Goal: Task Accomplishment & Management: Use online tool/utility

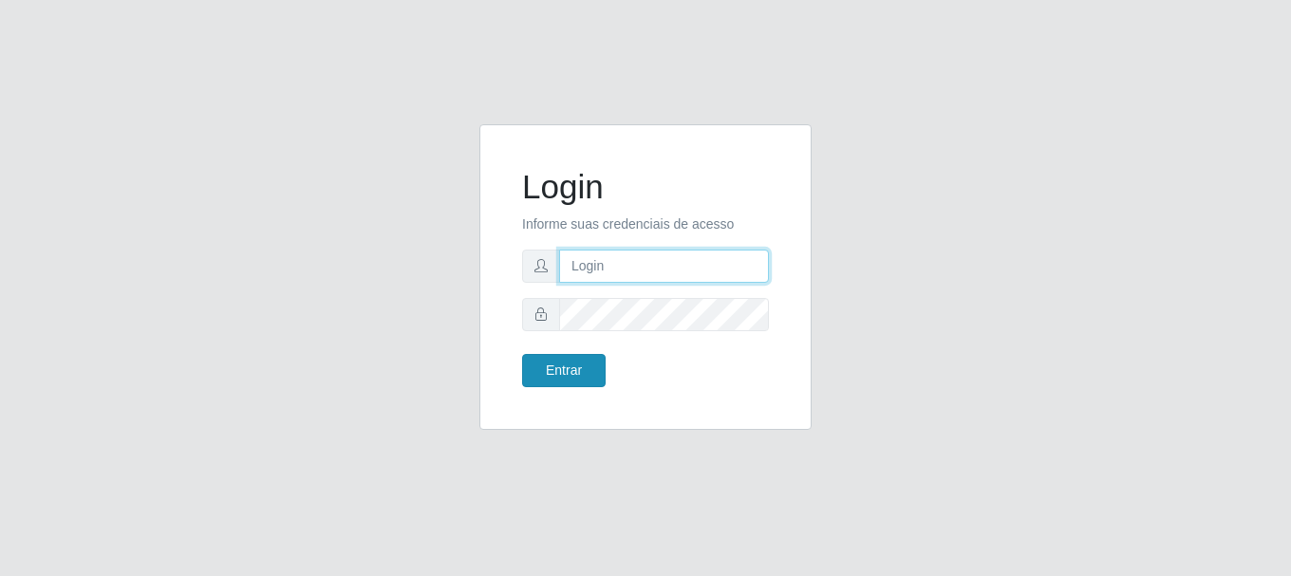
type input "vambertoCD@redecompras"
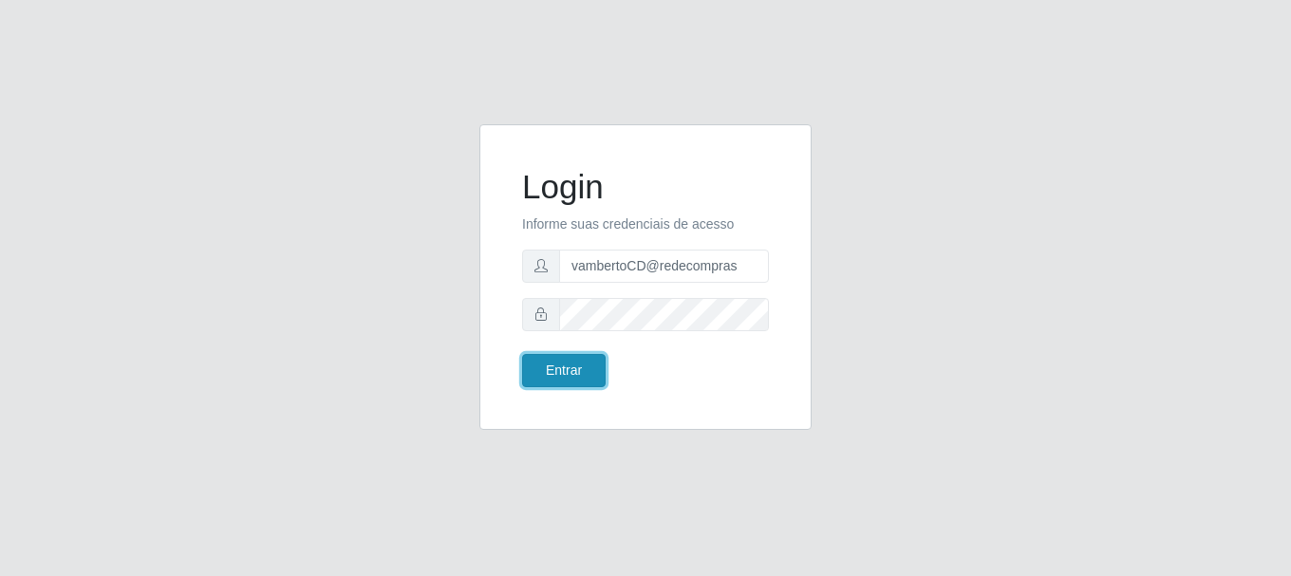
click at [574, 363] on button "Entrar" at bounding box center [564, 370] width 84 height 33
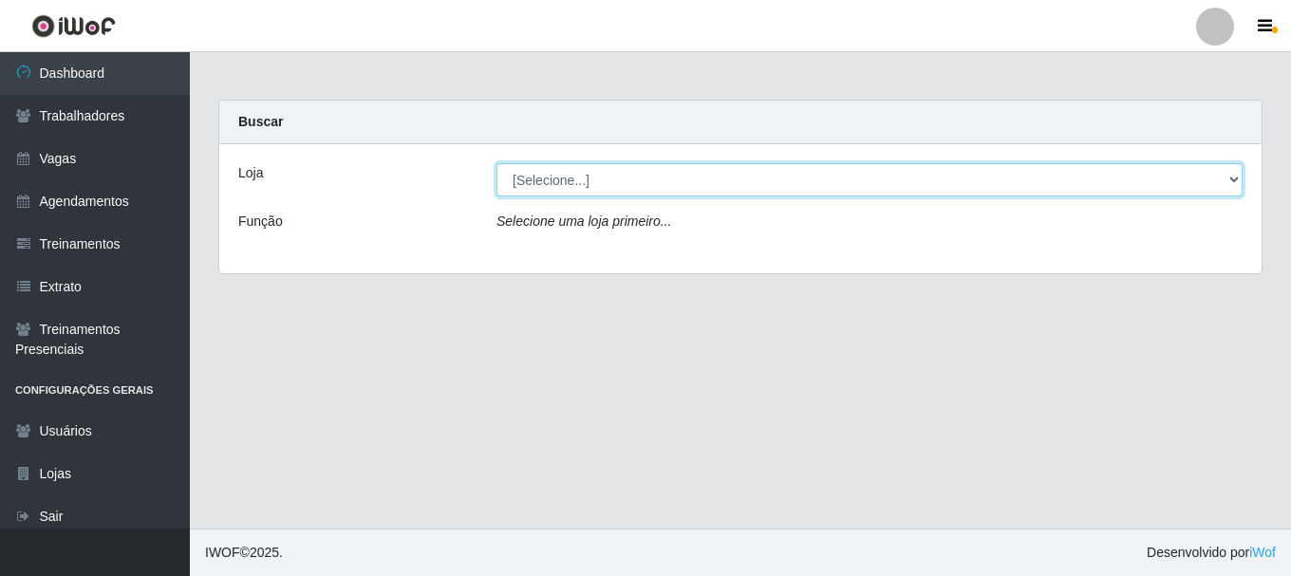
click at [619, 180] on select "[Selecione...] Rede Compras - CD Logistica" at bounding box center [870, 179] width 746 height 33
select select "429"
click at [497, 163] on select "[Selecione...] Rede Compras - CD Logistica" at bounding box center [870, 179] width 746 height 33
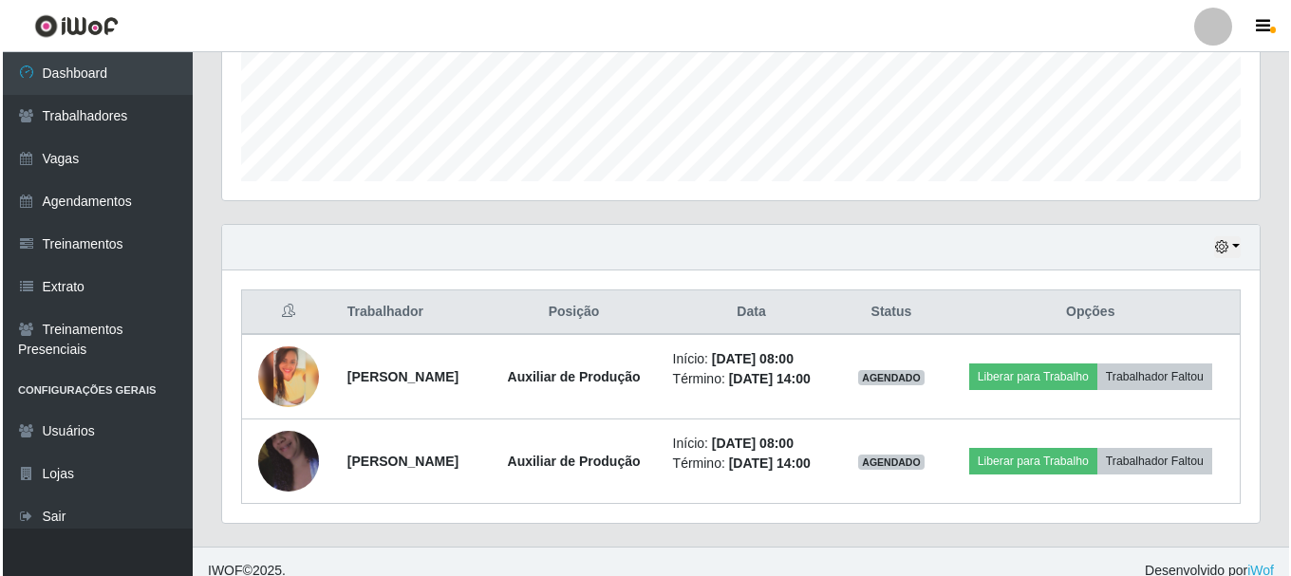
scroll to position [516, 0]
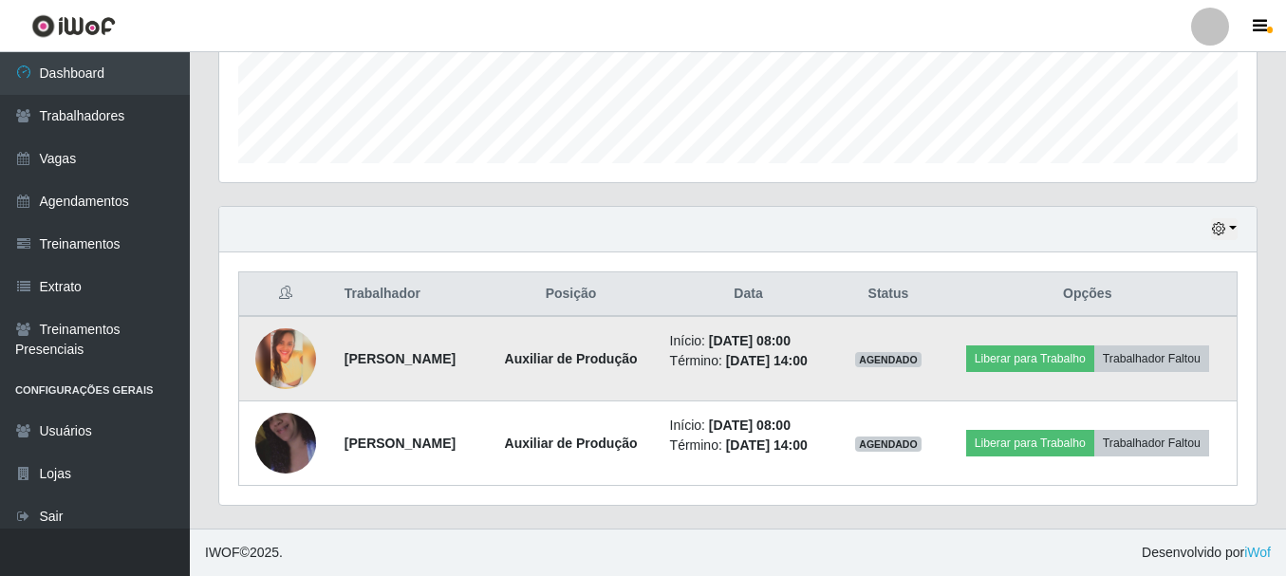
click at [276, 349] on img at bounding box center [285, 358] width 61 height 61
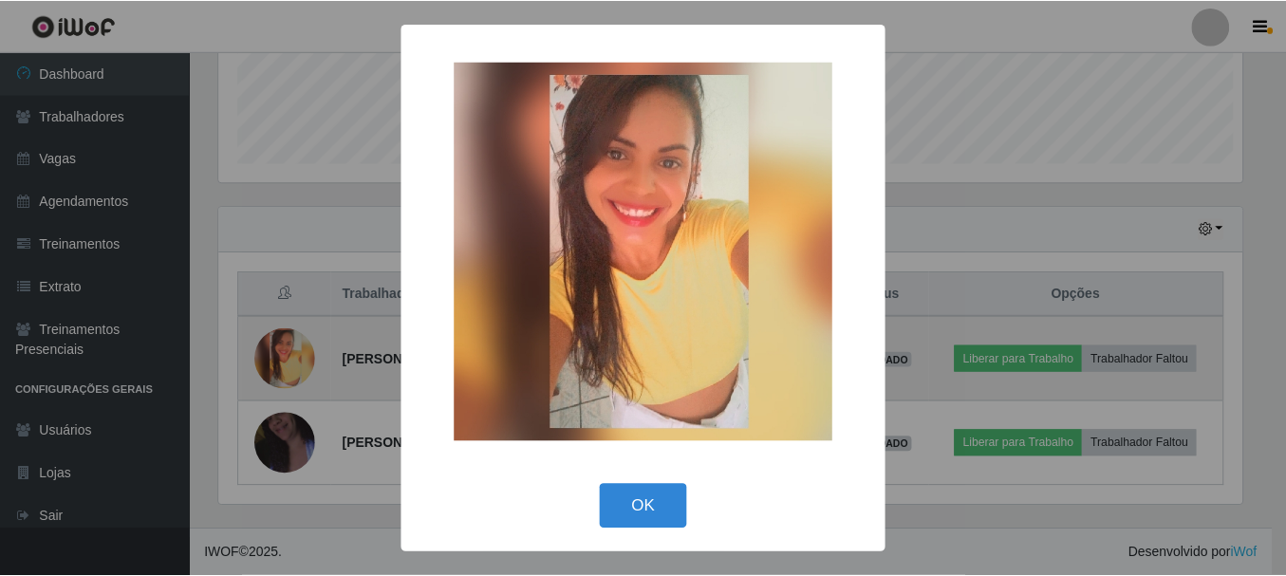
scroll to position [394, 1028]
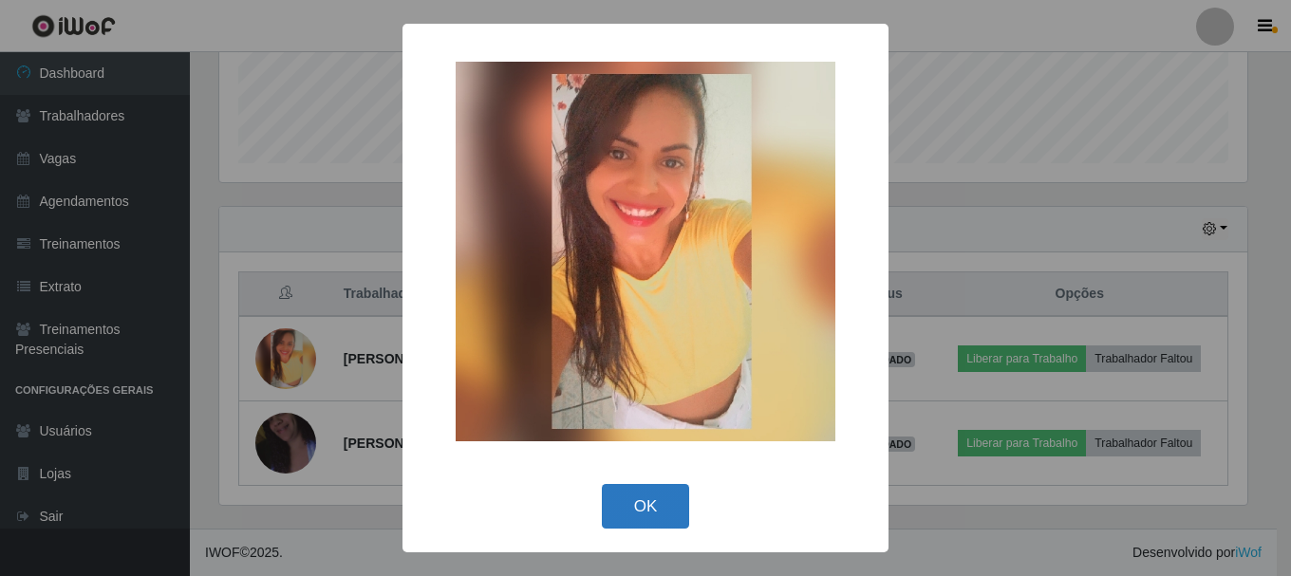
click at [667, 517] on button "OK" at bounding box center [646, 506] width 88 height 45
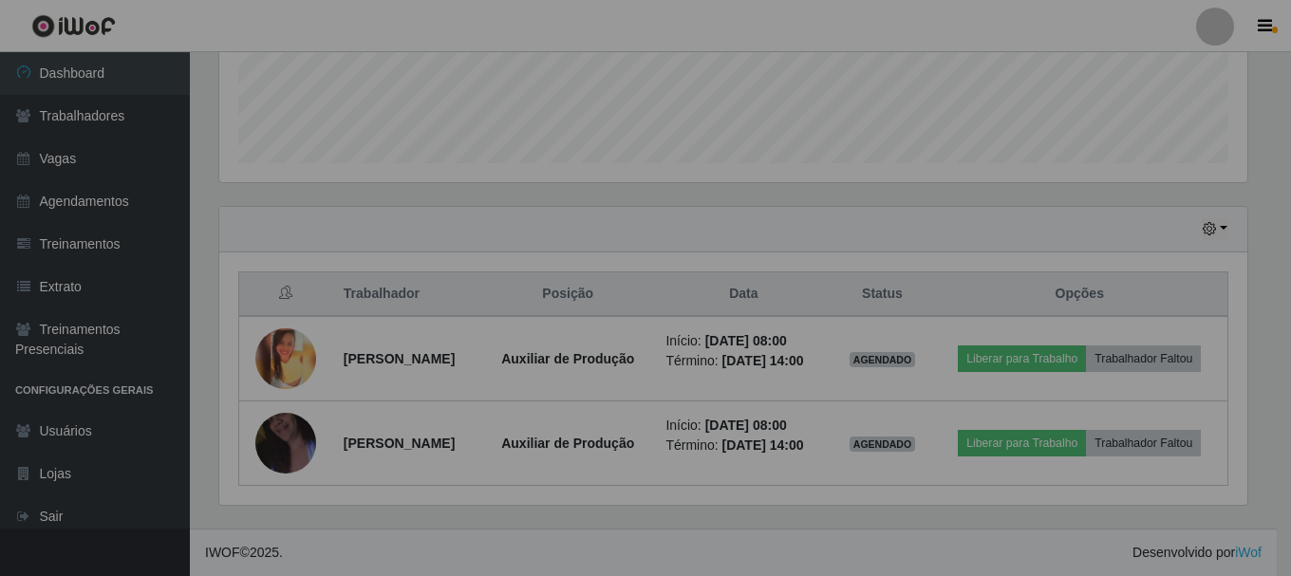
scroll to position [394, 1038]
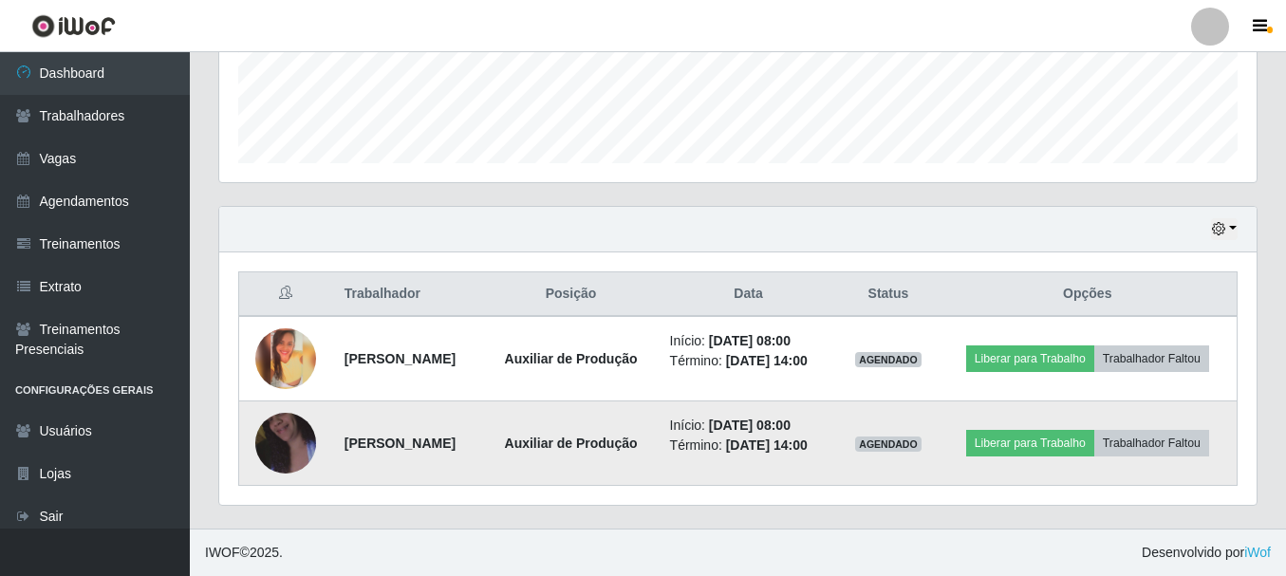
click at [276, 454] on img at bounding box center [285, 443] width 61 height 108
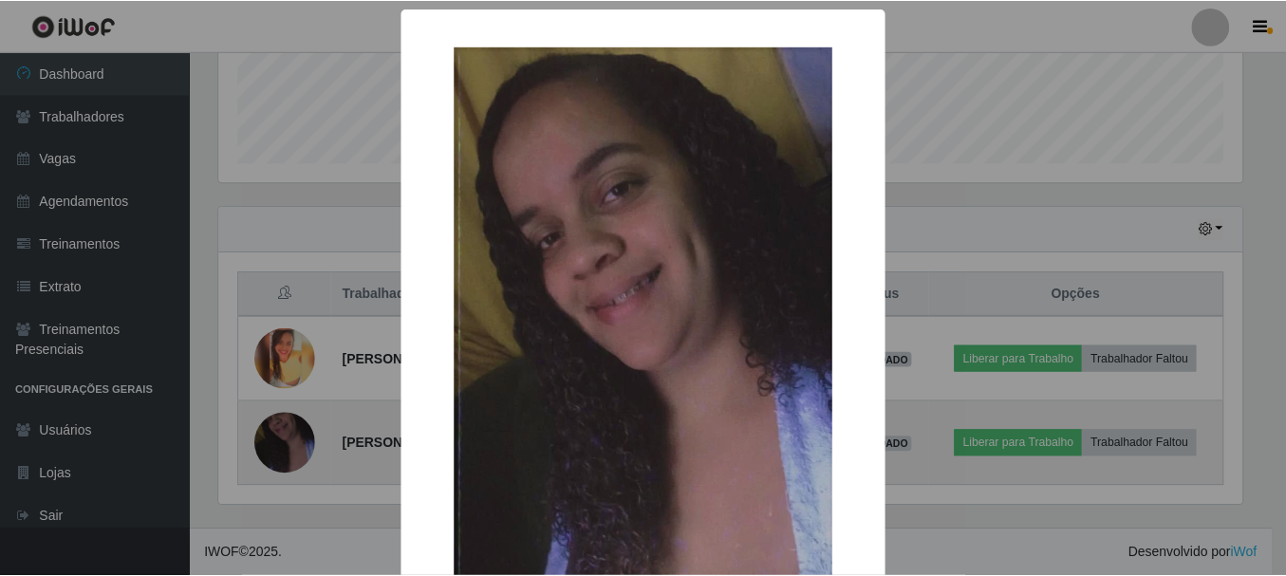
scroll to position [394, 1028]
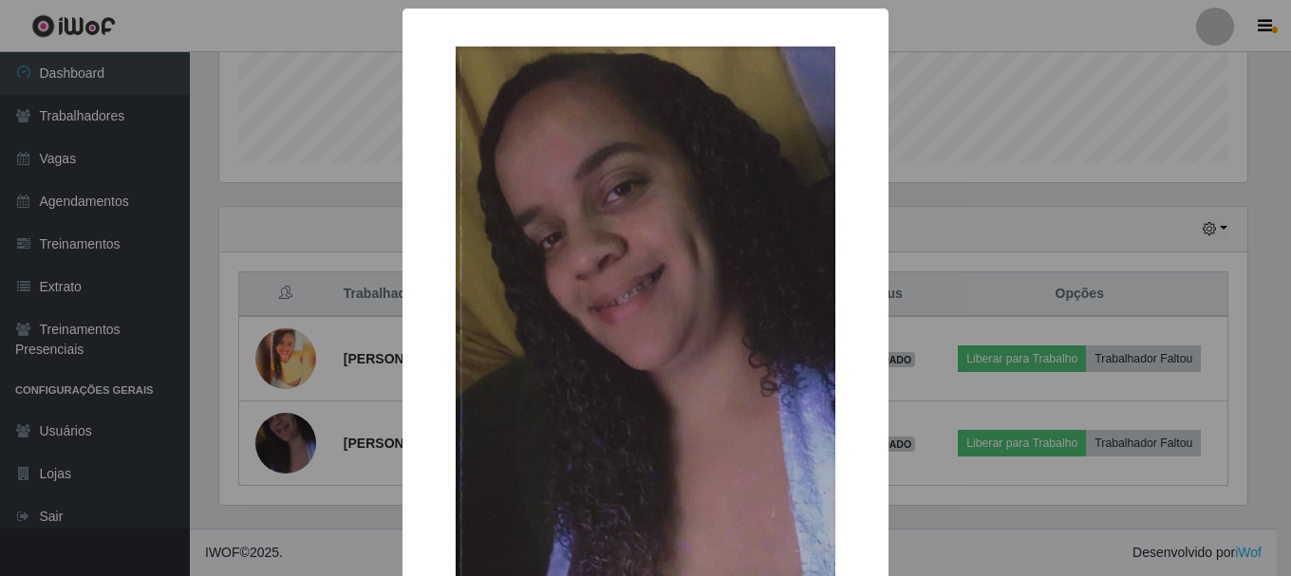
click at [307, 203] on div "× OK Cancel" at bounding box center [645, 288] width 1291 height 576
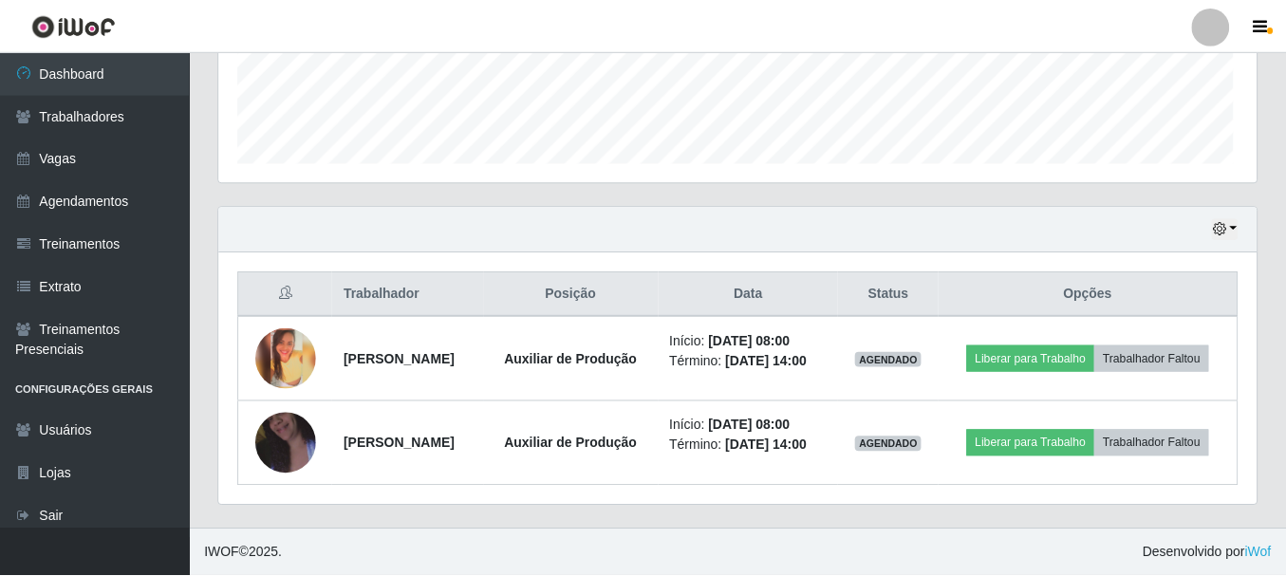
scroll to position [394, 1038]
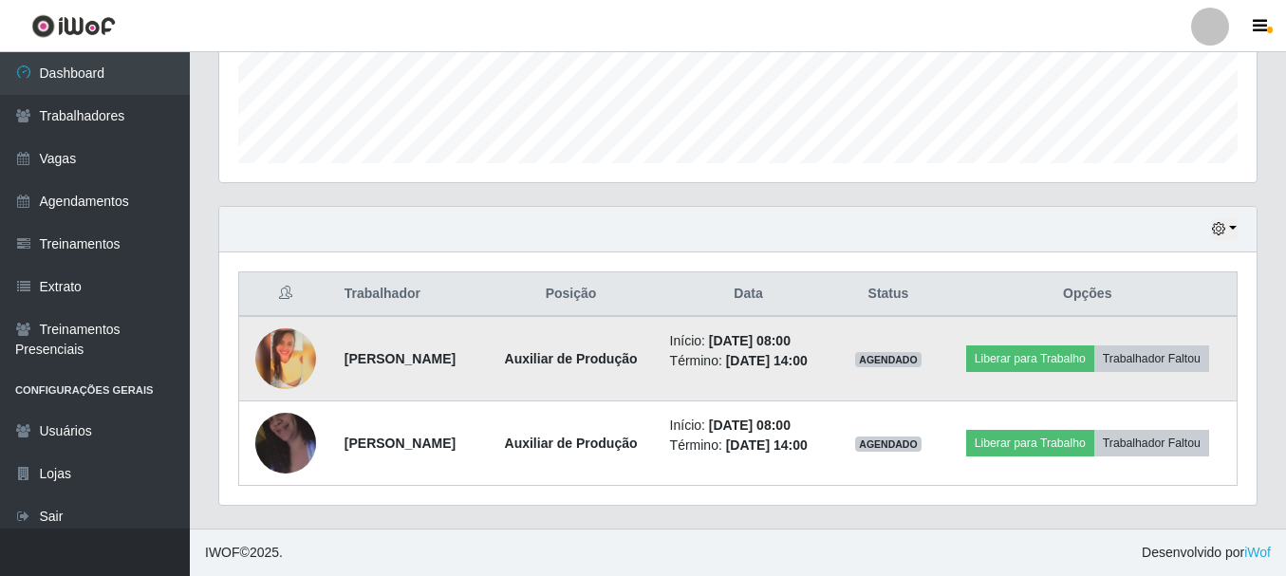
click at [294, 364] on img at bounding box center [285, 358] width 61 height 61
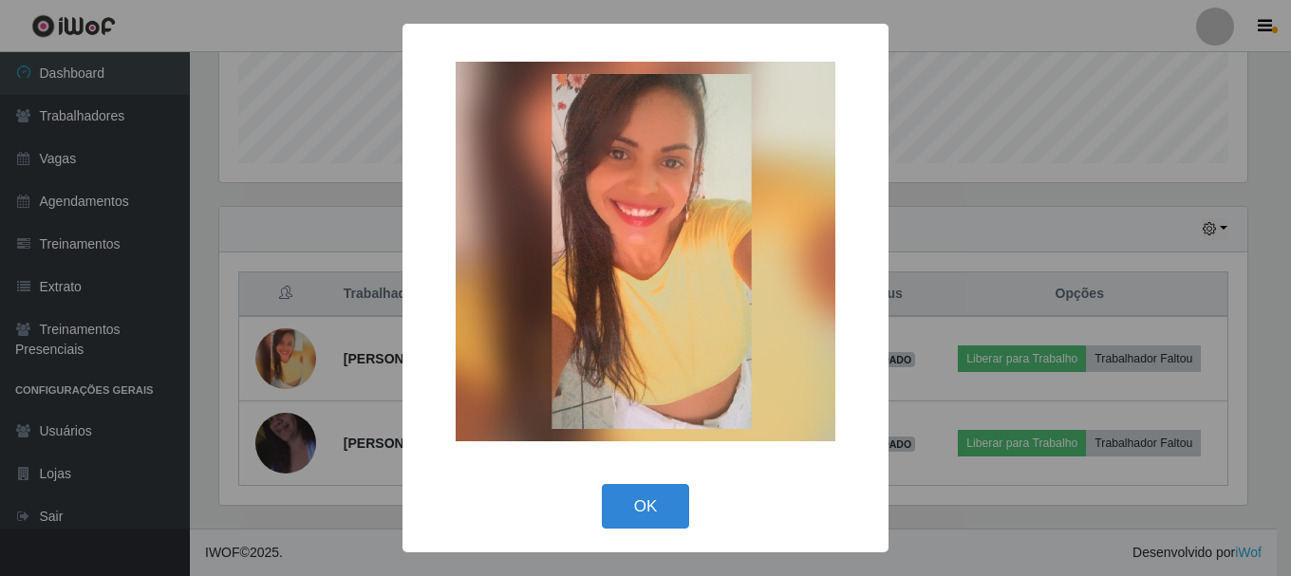
click at [312, 305] on div "× OK Cancel" at bounding box center [645, 288] width 1291 height 576
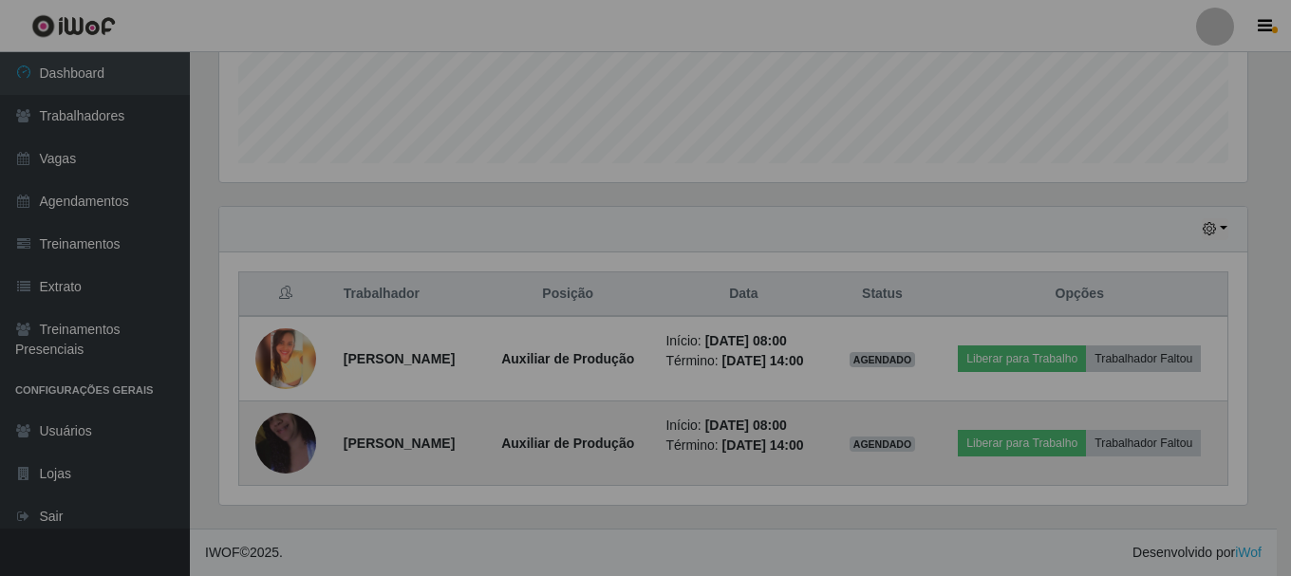
scroll to position [394, 1038]
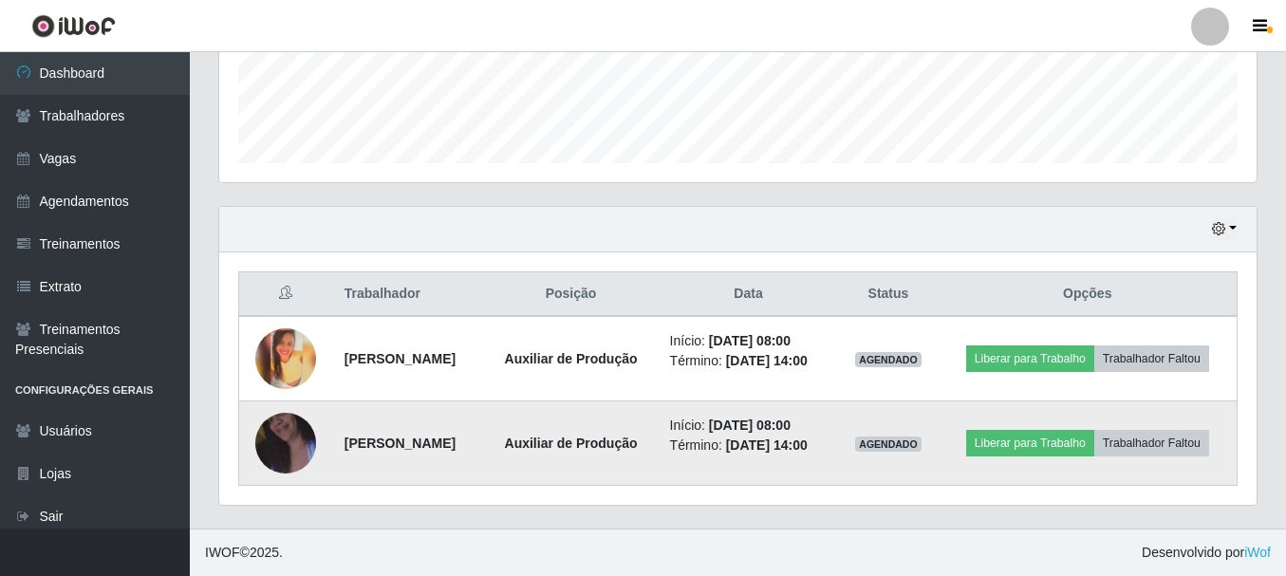
click at [280, 463] on img at bounding box center [285, 443] width 61 height 108
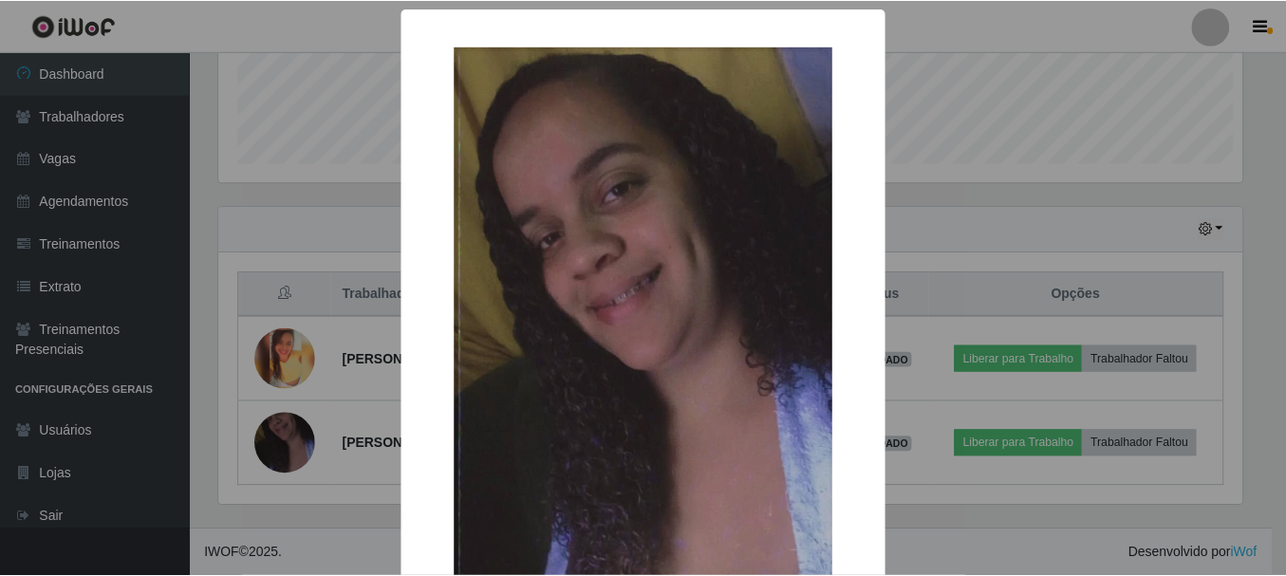
scroll to position [394, 1028]
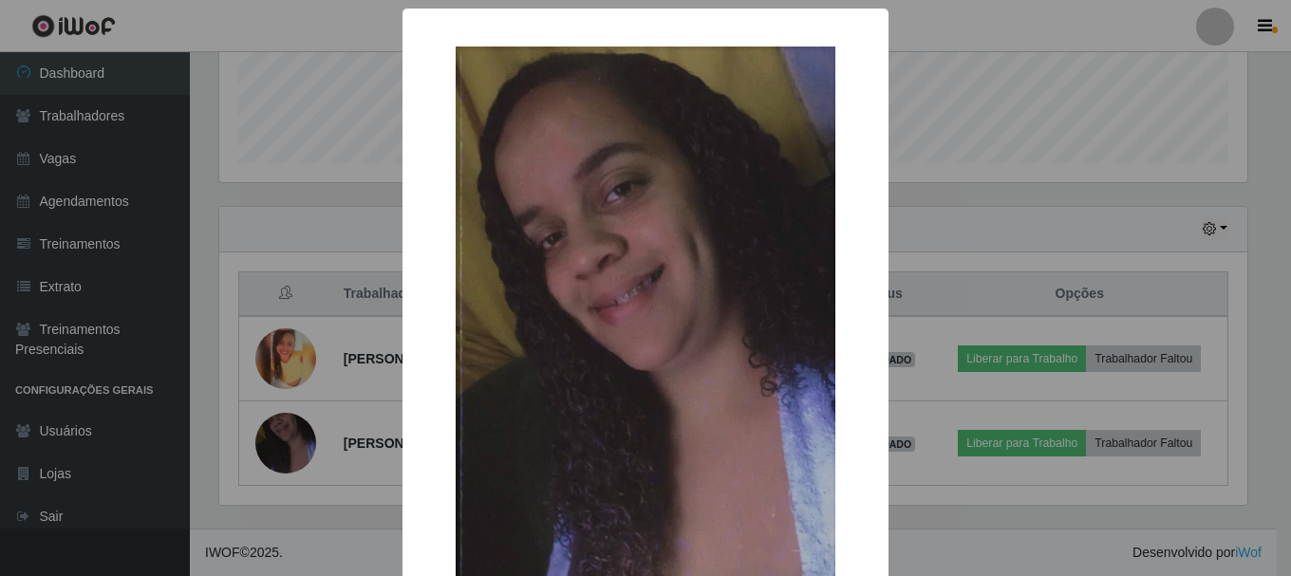
click at [359, 263] on div "× OK Cancel" at bounding box center [645, 288] width 1291 height 576
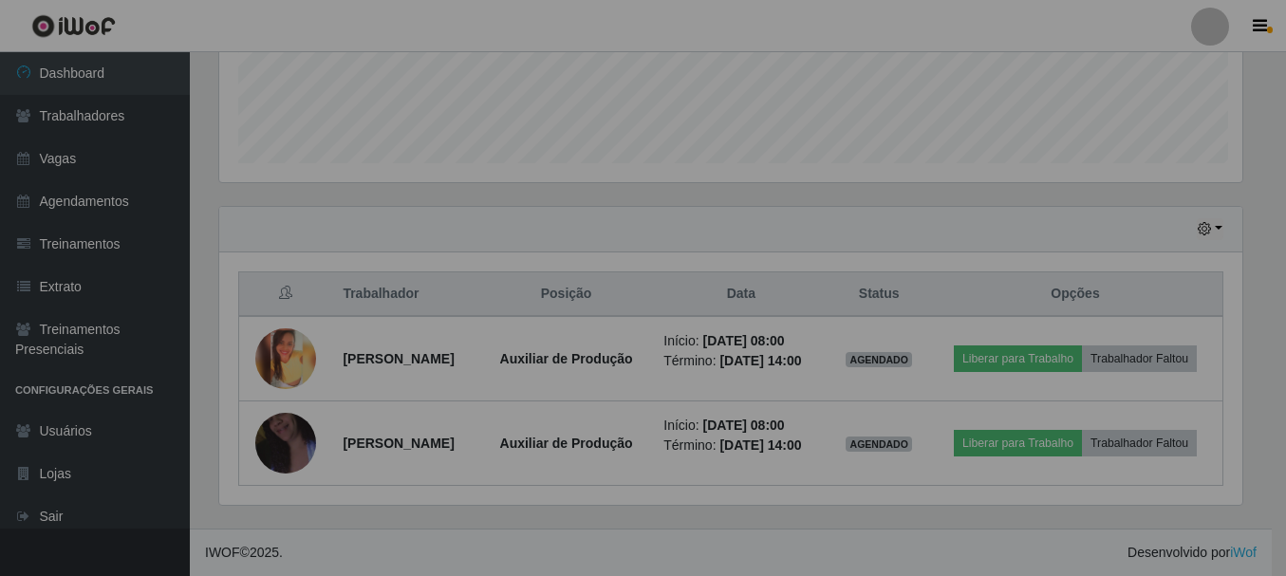
scroll to position [394, 1038]
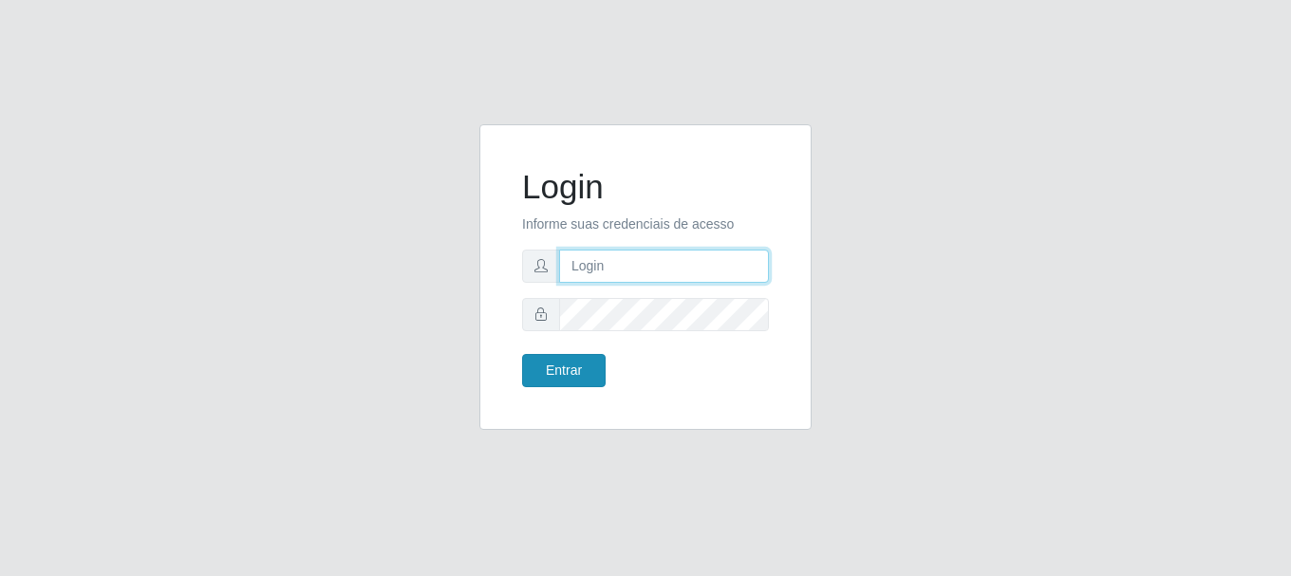
type input "vambertoCD@redecompras"
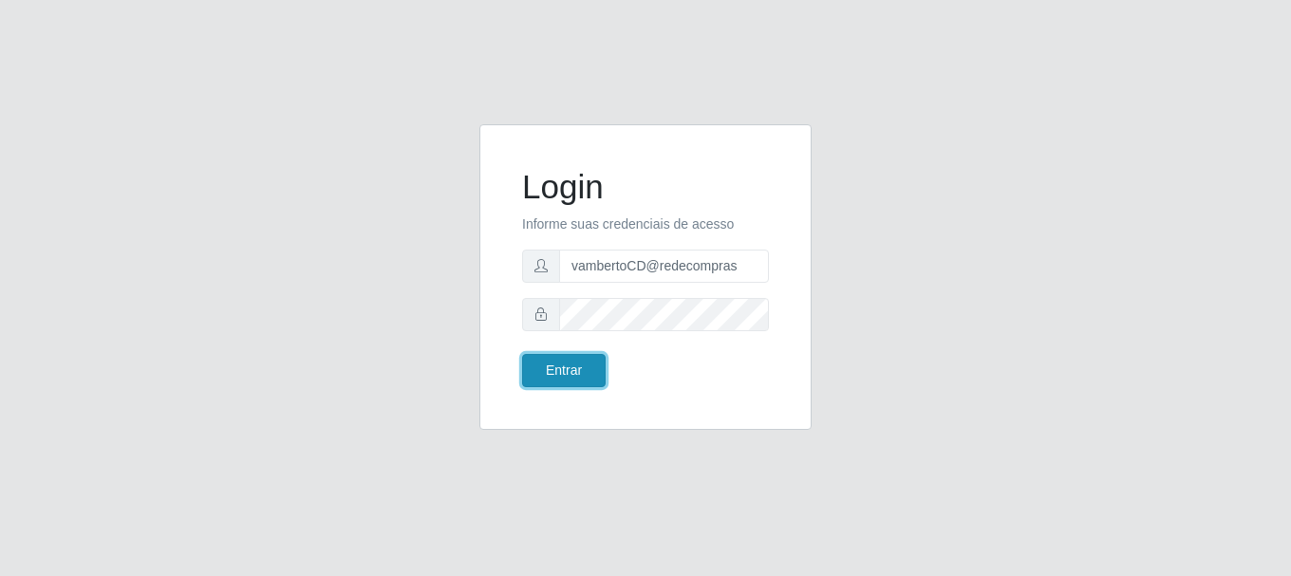
click at [555, 366] on button "Entrar" at bounding box center [564, 370] width 84 height 33
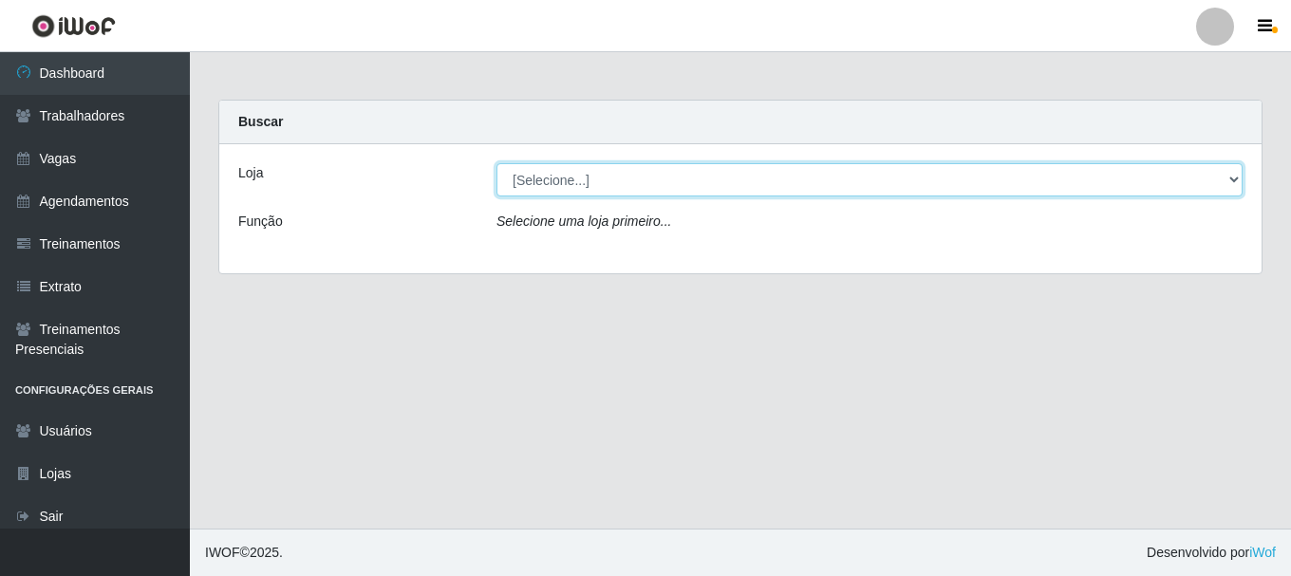
click at [586, 184] on select "[Selecione...] Rede Compras - CD Logistica" at bounding box center [870, 179] width 746 height 33
select select "429"
click at [497, 163] on select "[Selecione...] Rede Compras - CD Logistica" at bounding box center [870, 179] width 746 height 33
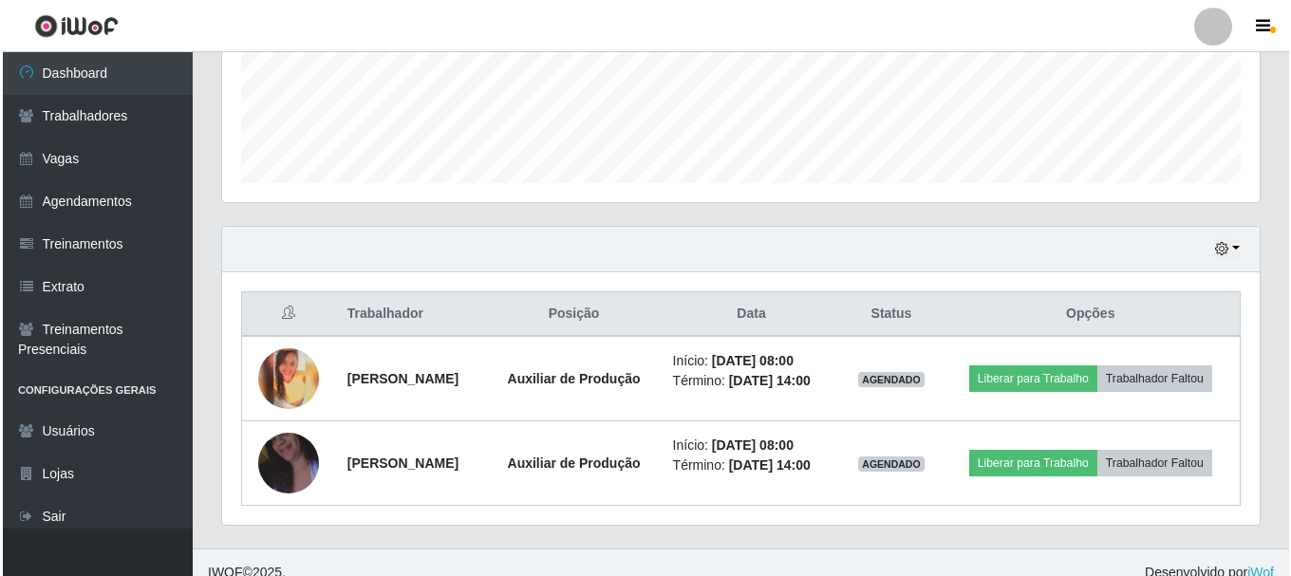
scroll to position [516, 0]
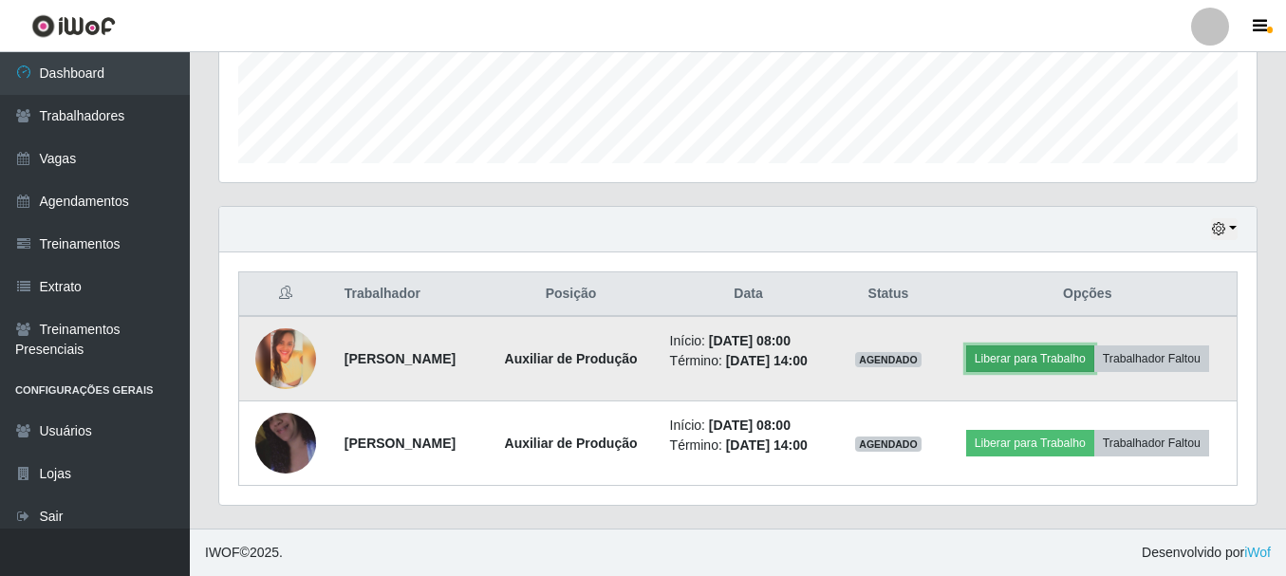
click at [1058, 356] on button "Liberar para Trabalho" at bounding box center [1030, 359] width 128 height 27
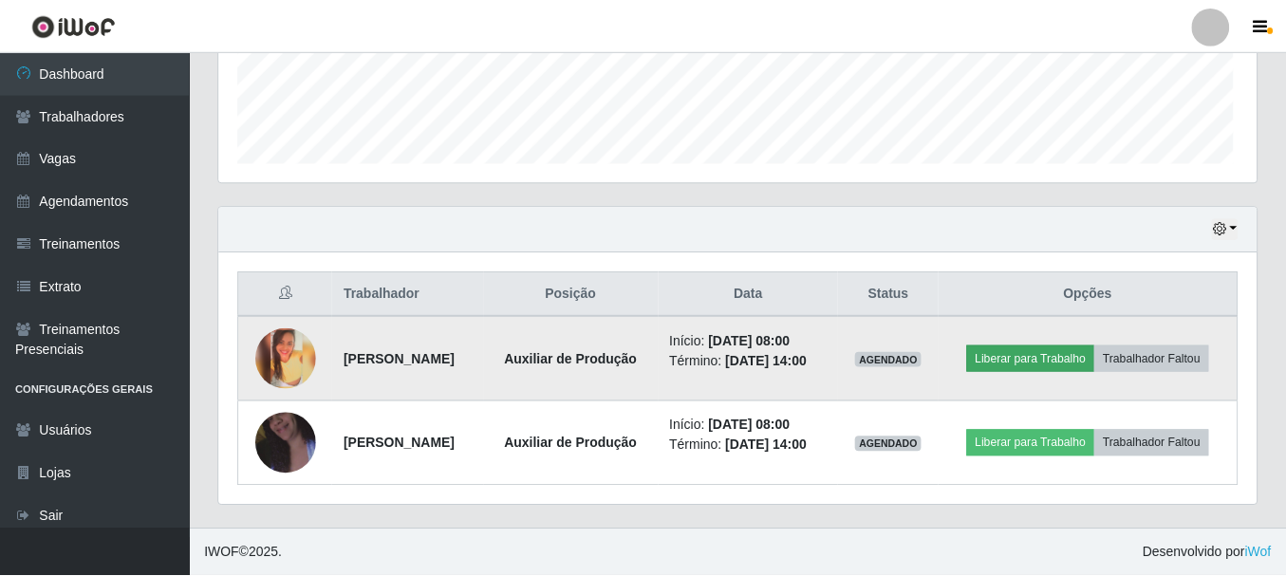
scroll to position [394, 1028]
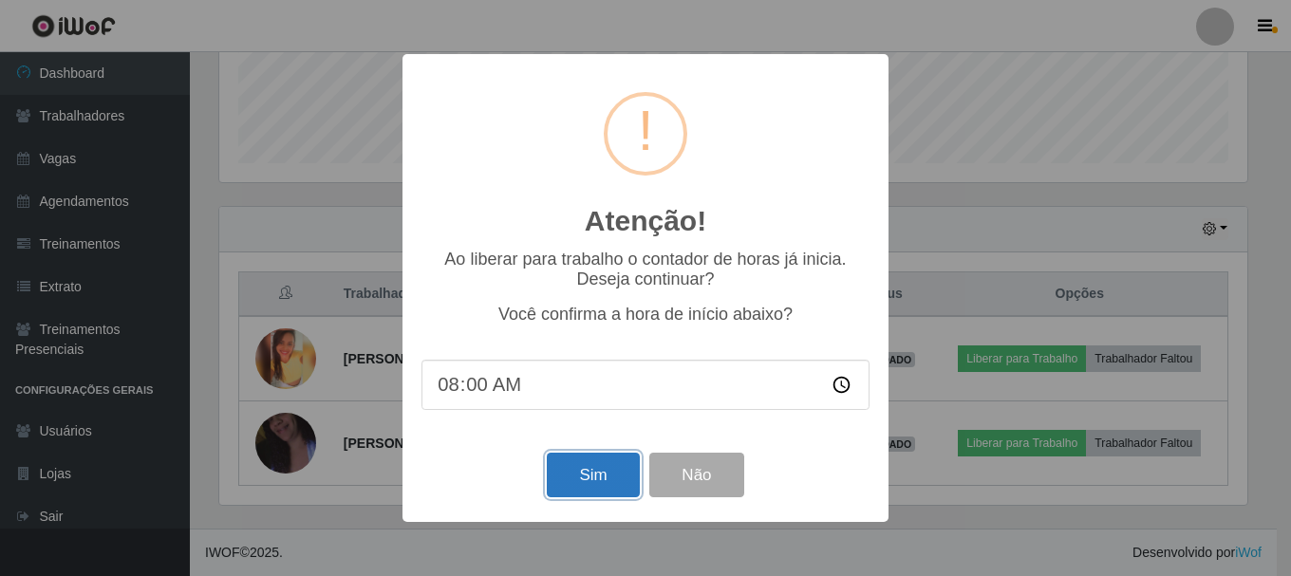
click at [565, 471] on button "Sim" at bounding box center [593, 475] width 92 height 45
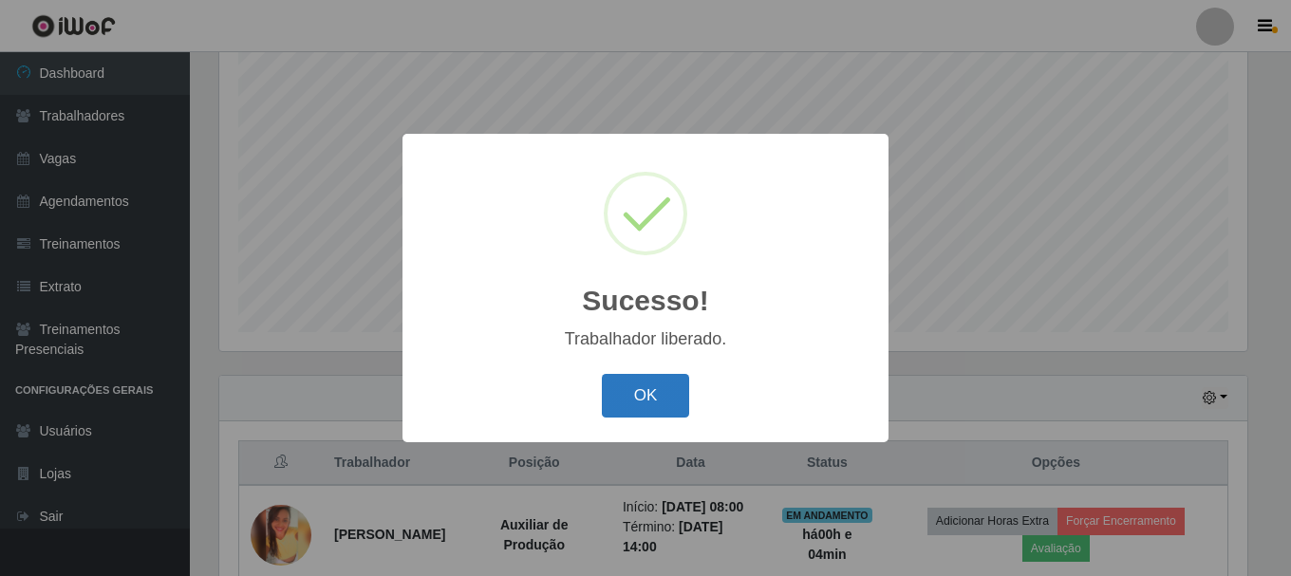
click at [646, 402] on button "OK" at bounding box center [646, 396] width 88 height 45
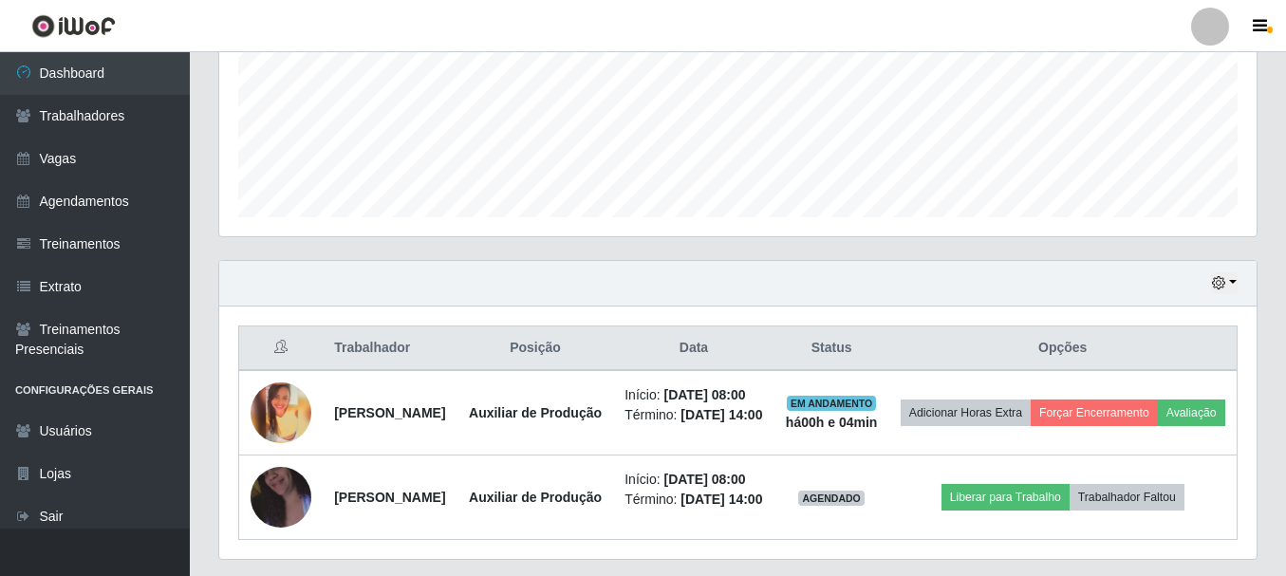
scroll to position [584, 0]
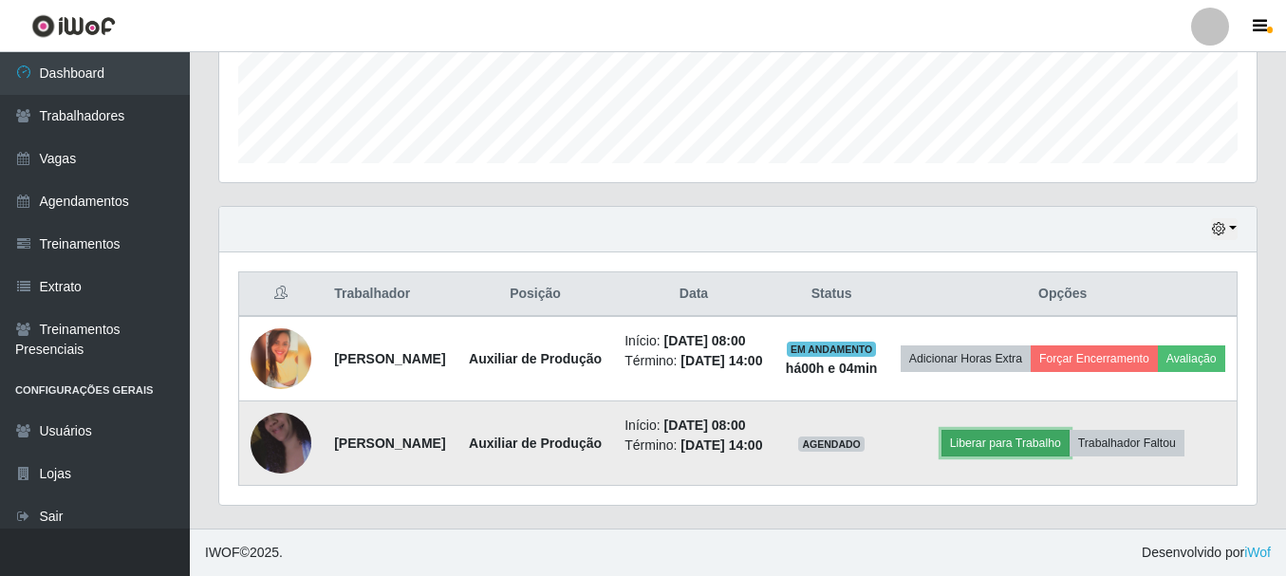
click at [1052, 430] on button "Liberar para Trabalho" at bounding box center [1006, 443] width 128 height 27
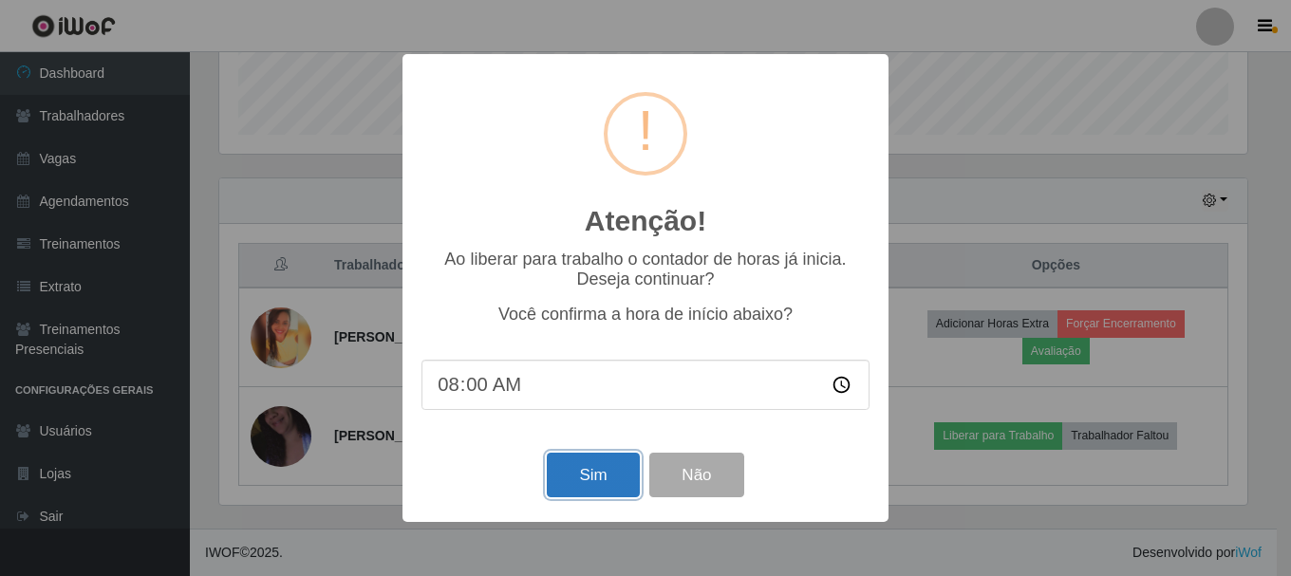
click at [558, 475] on button "Sim" at bounding box center [593, 475] width 92 height 45
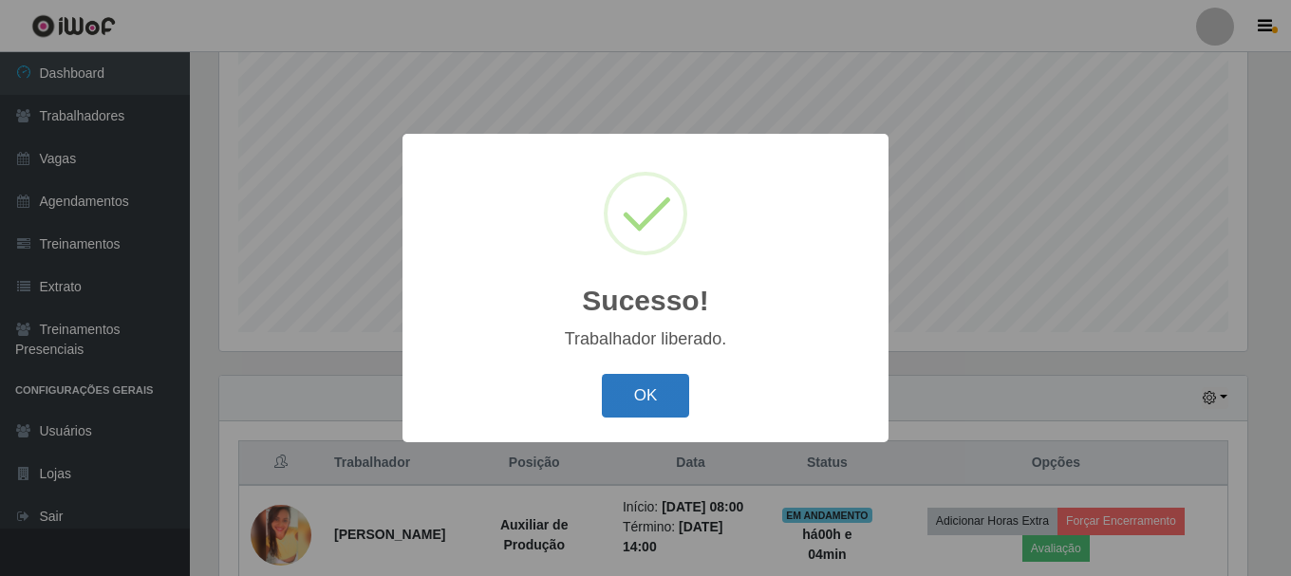
click at [608, 389] on button "OK" at bounding box center [646, 396] width 88 height 45
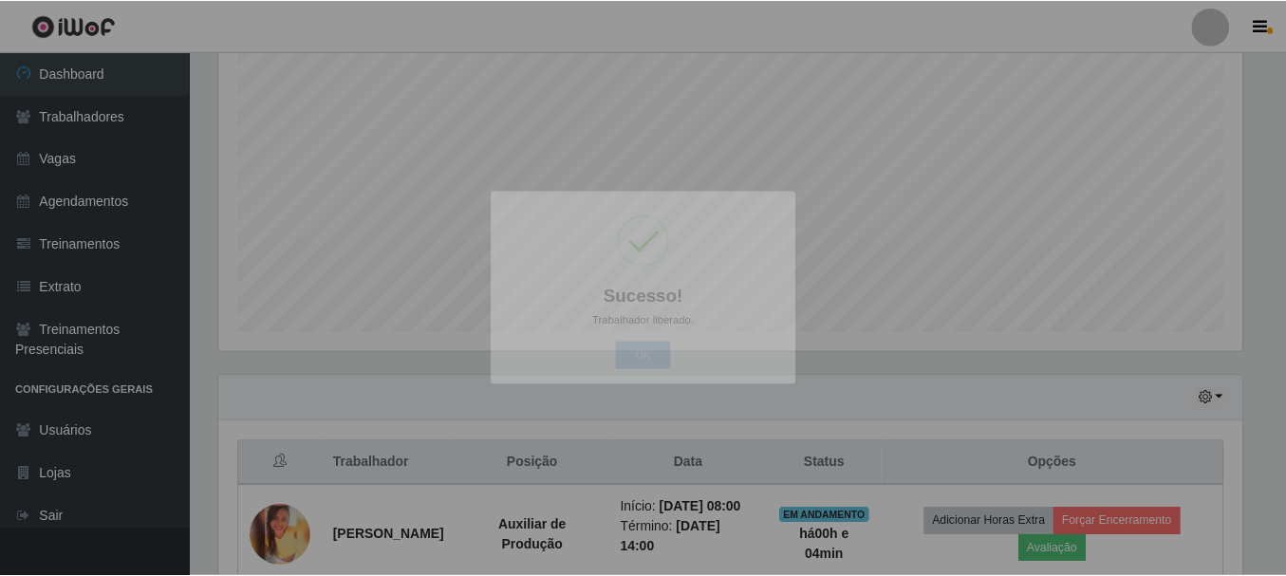
scroll to position [394, 1038]
